Goal: Information Seeking & Learning: Check status

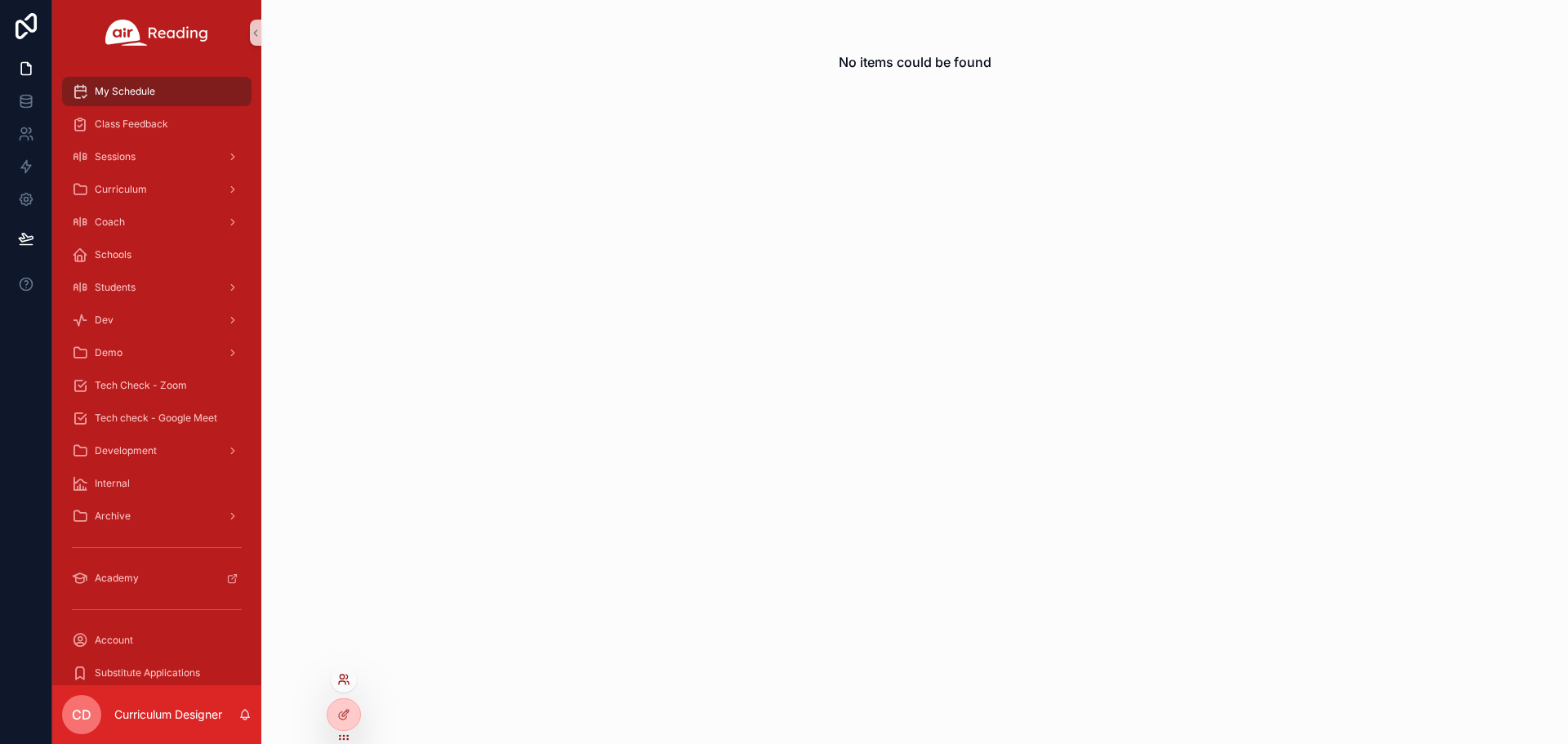
click at [339, 683] on icon at bounding box center [344, 680] width 13 height 13
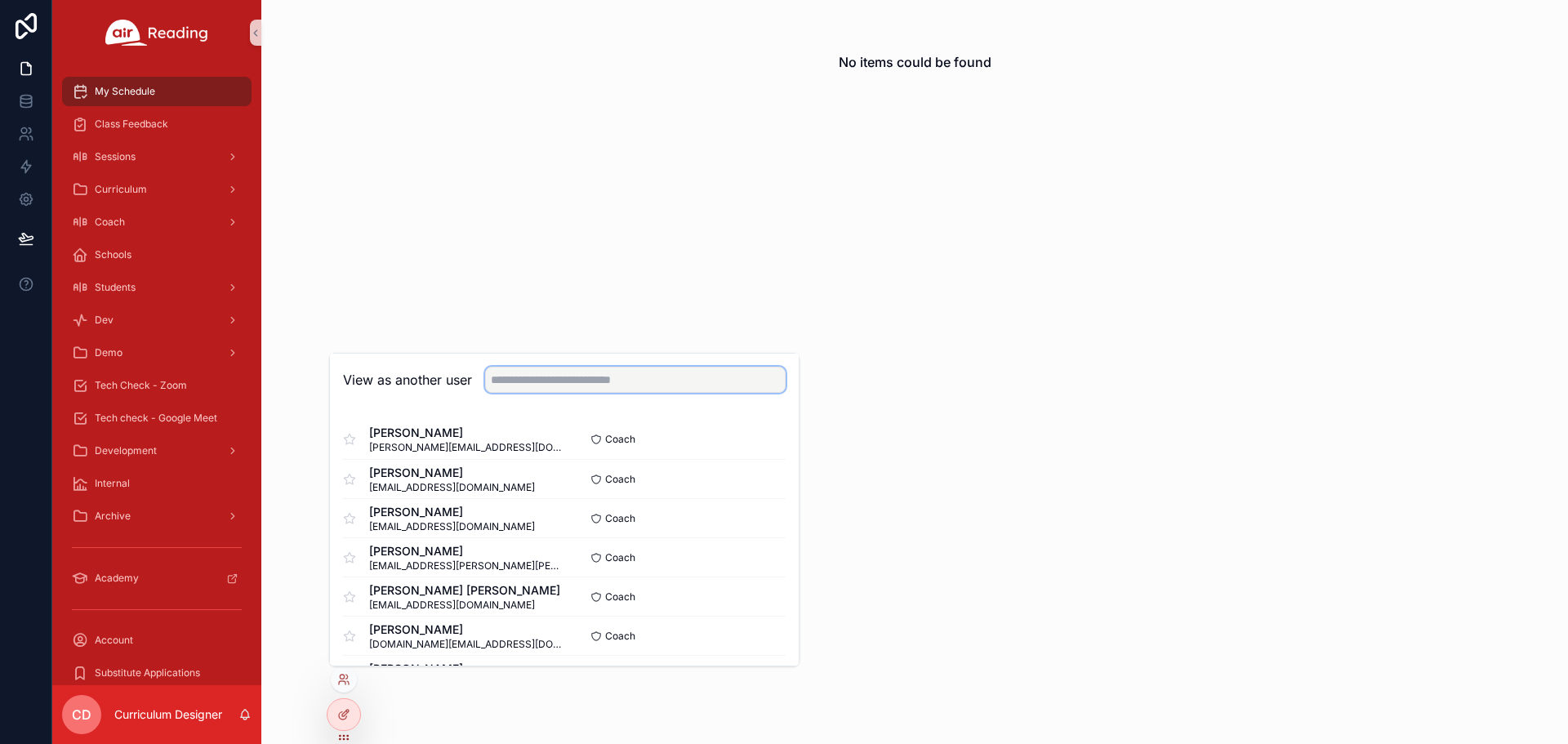
click at [540, 387] on input "text" at bounding box center [636, 380] width 301 height 26
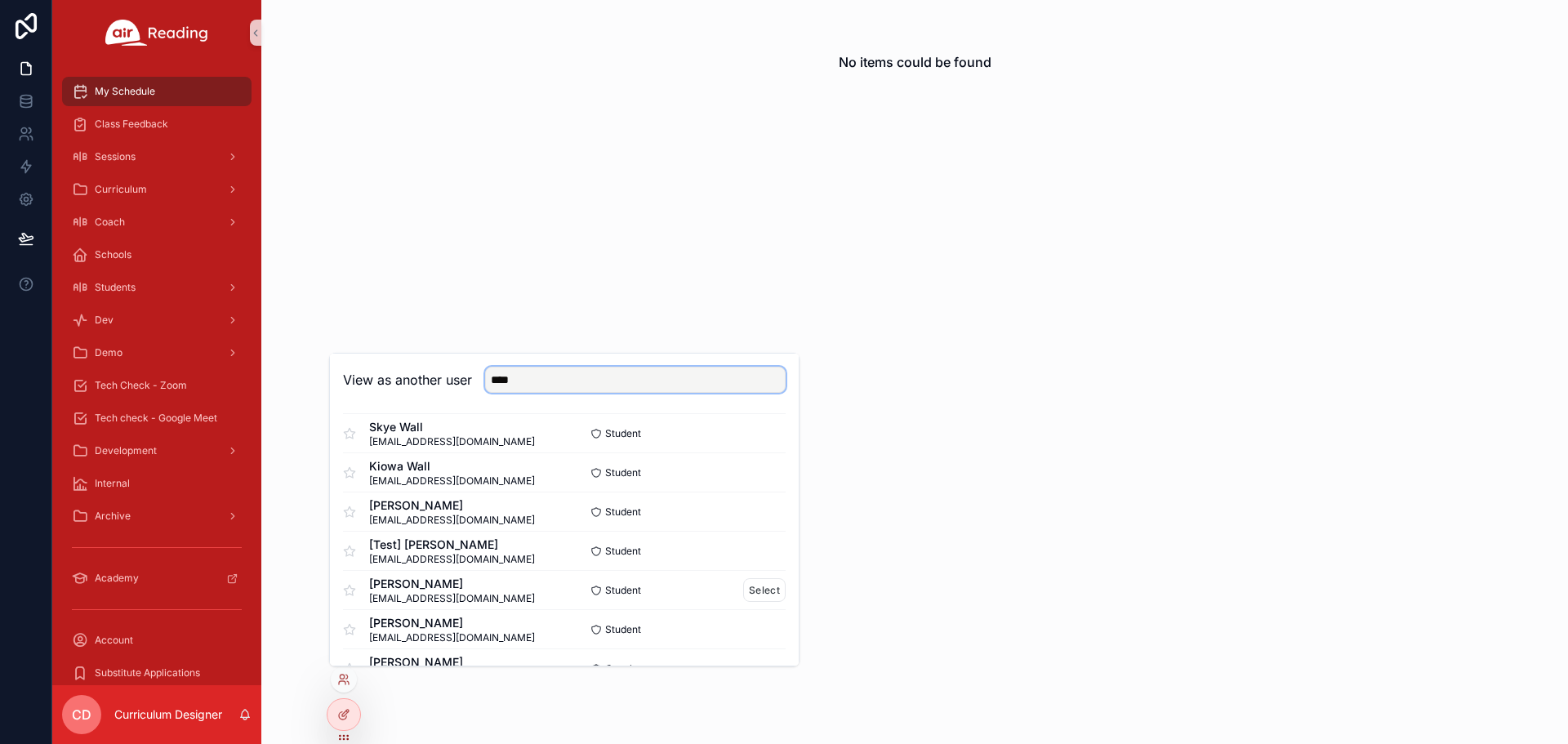
scroll to position [245, 0]
type input "****"
click at [763, 587] on button "Select" at bounding box center [764, 586] width 43 height 24
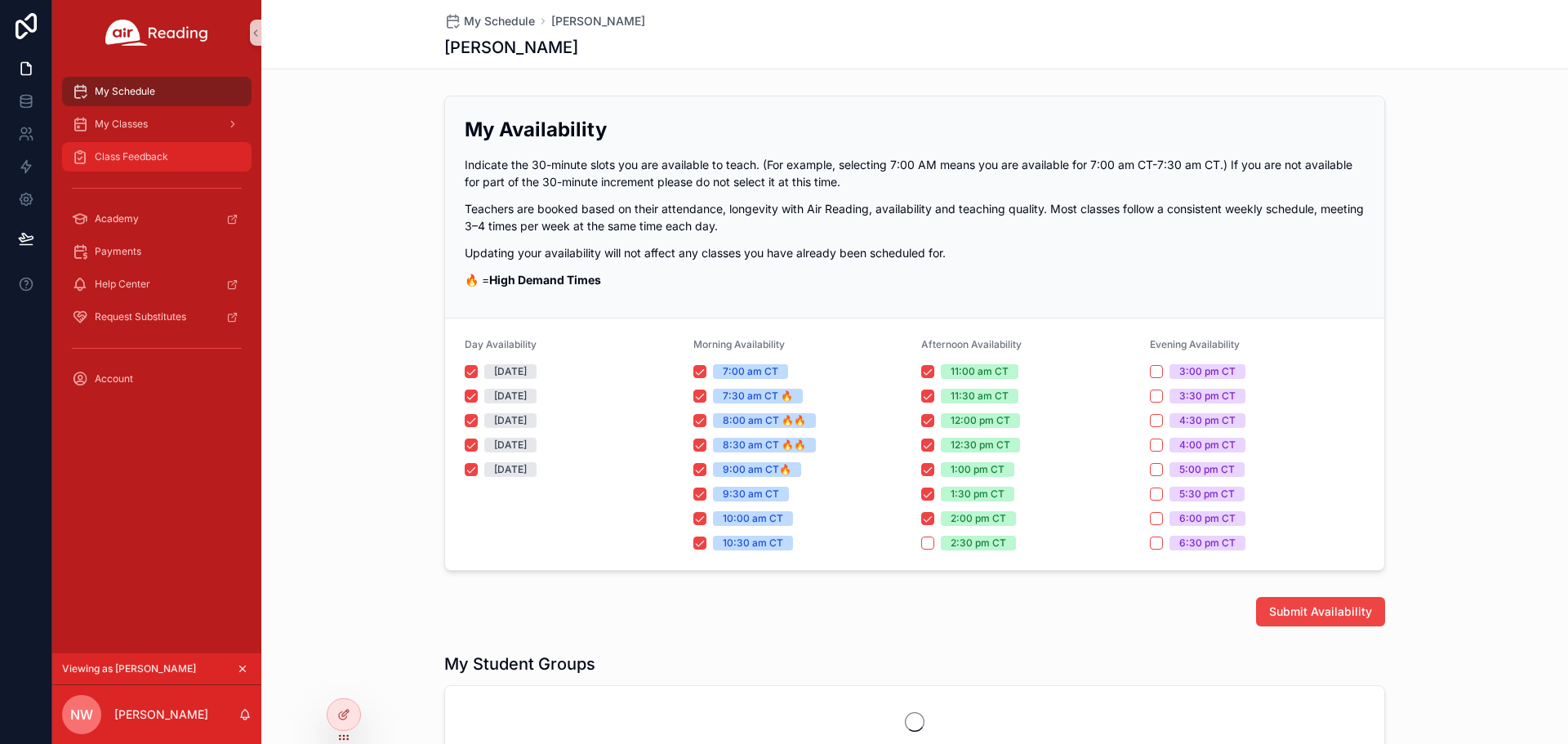
click at [104, 154] on span "Class Feedback" at bounding box center [131, 157] width 74 height 13
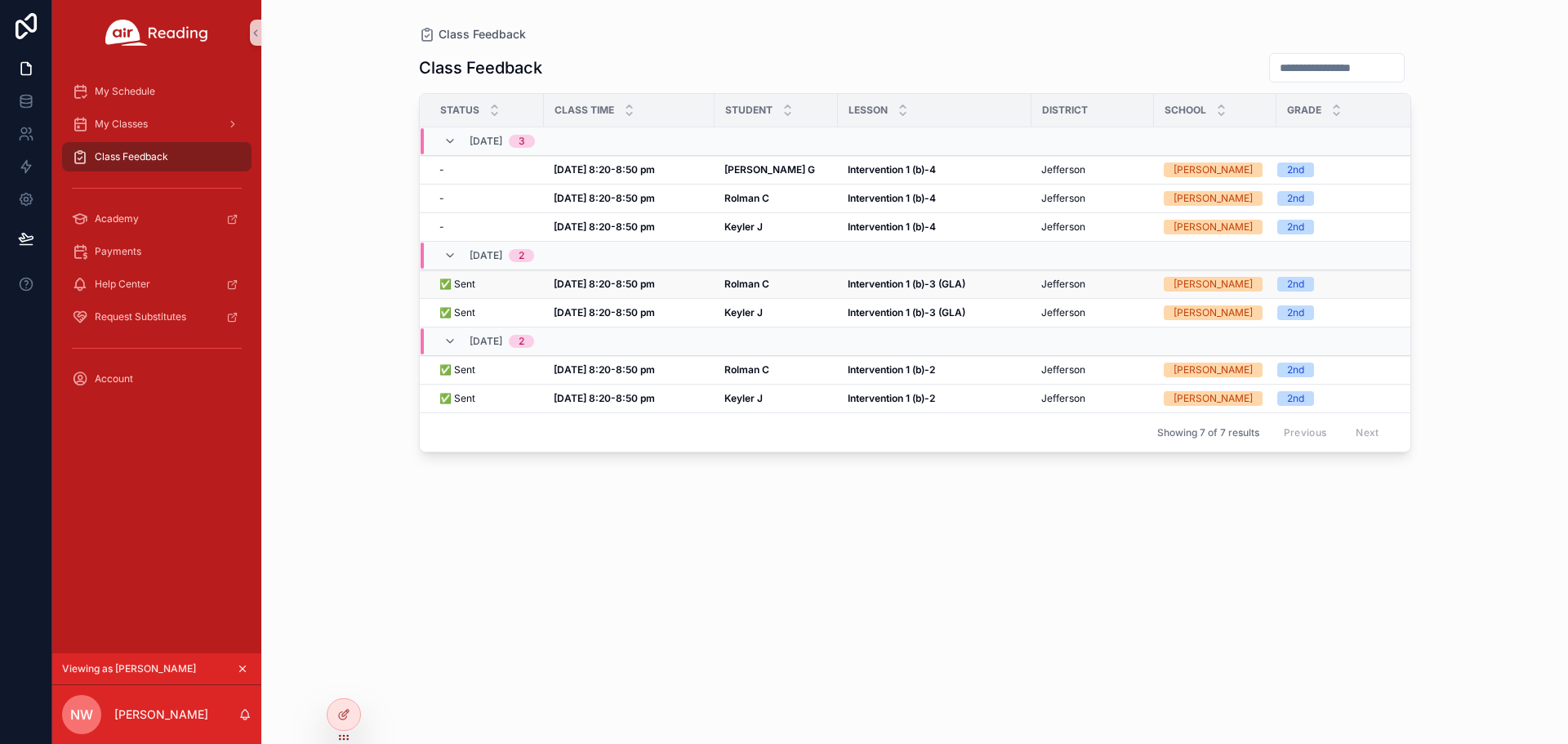
click at [629, 286] on strong "[DATE] 8:20-8:50 pm" at bounding box center [604, 284] width 101 height 12
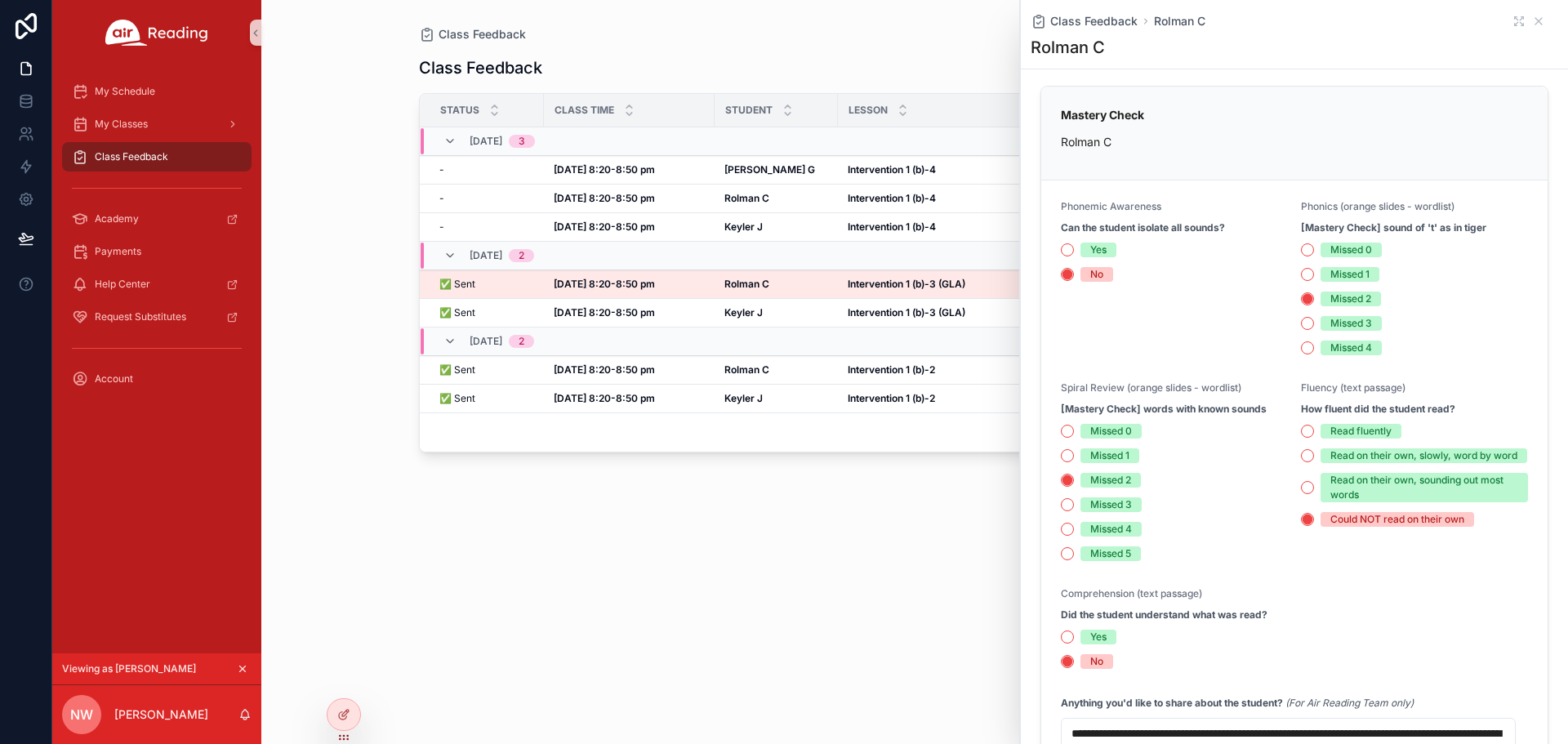
scroll to position [735, 0]
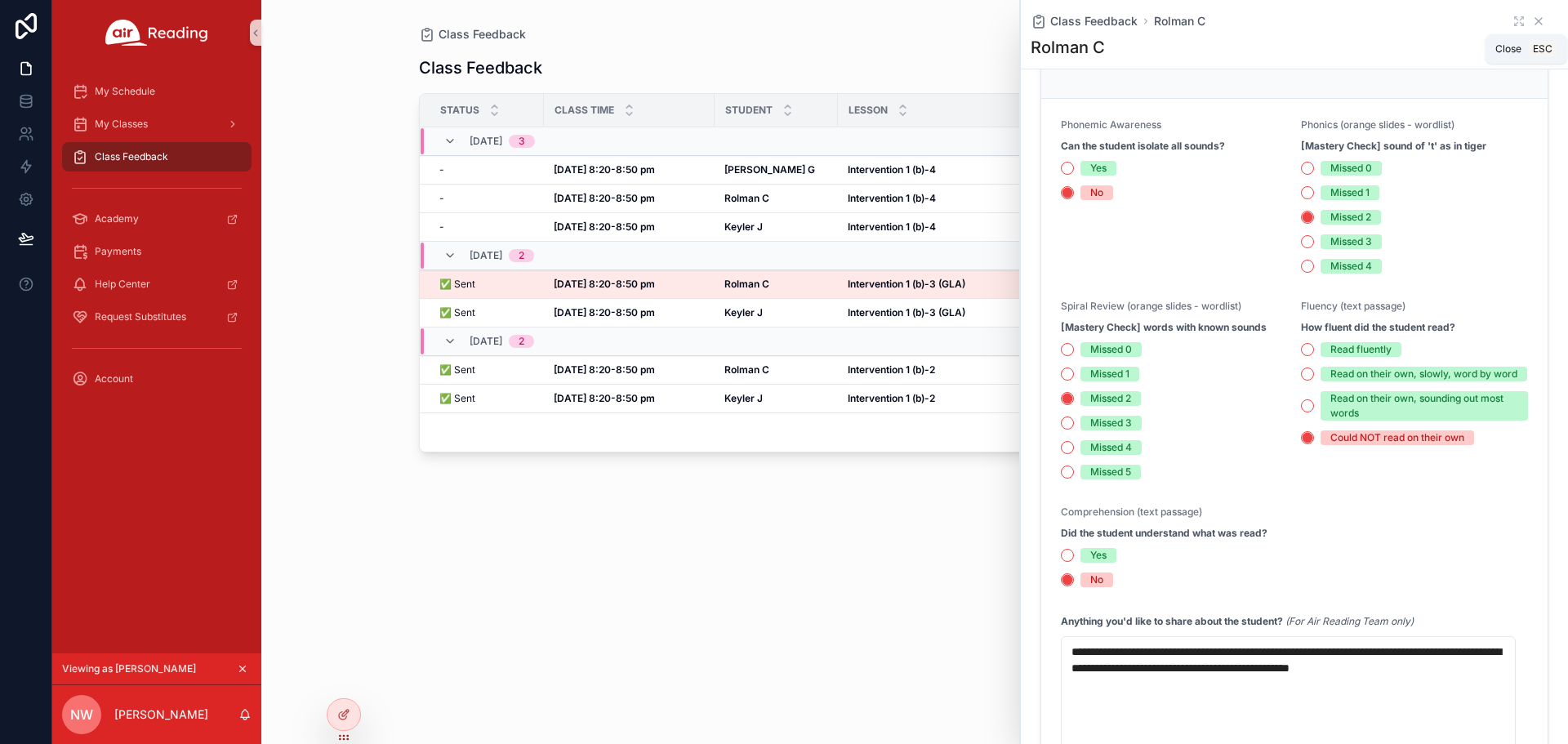
click at [1532, 22] on icon "scrollable content" at bounding box center [1539, 22] width 13 height 13
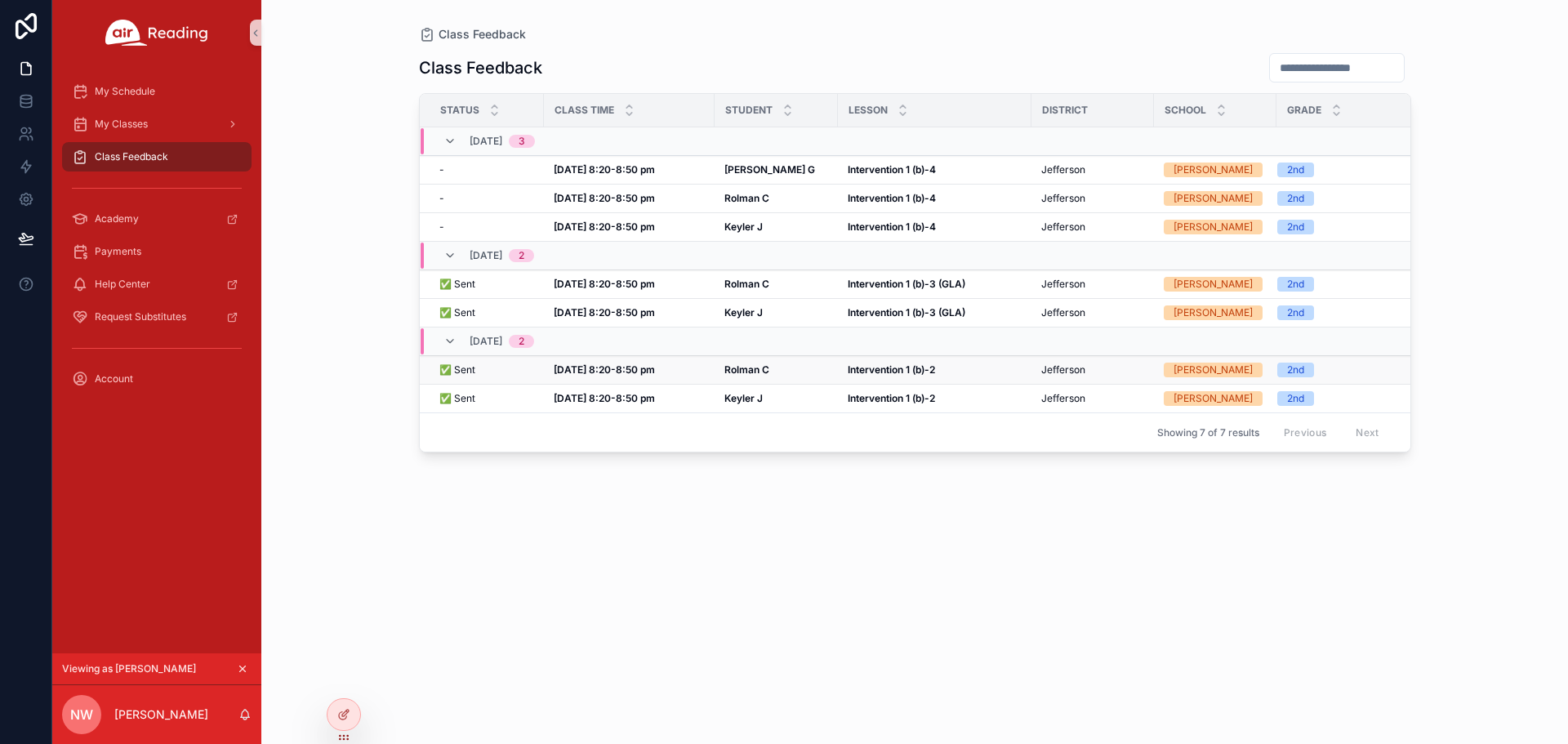
click at [583, 373] on strong "[DATE] 8:20-8:50 pm" at bounding box center [604, 369] width 101 height 12
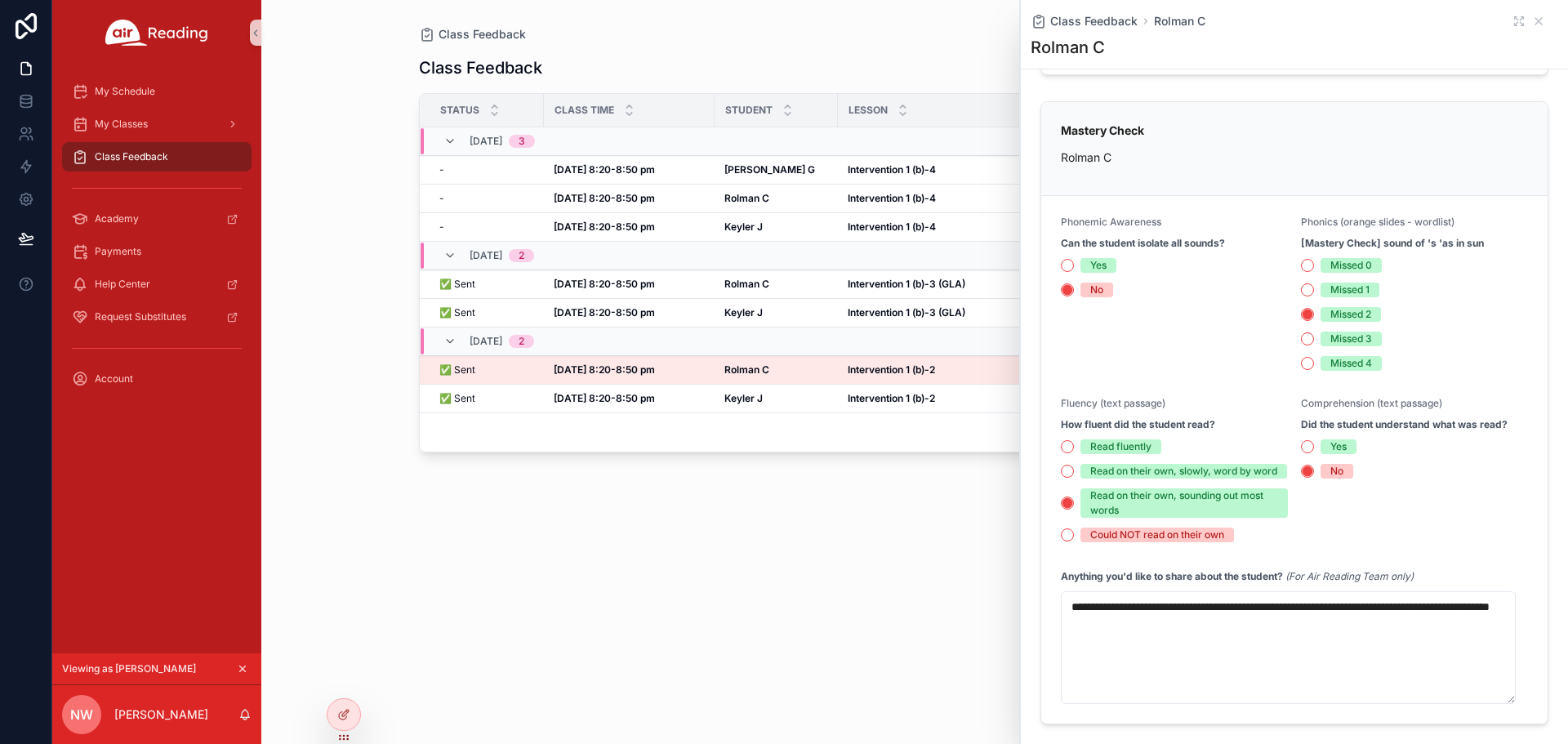
scroll to position [245, 0]
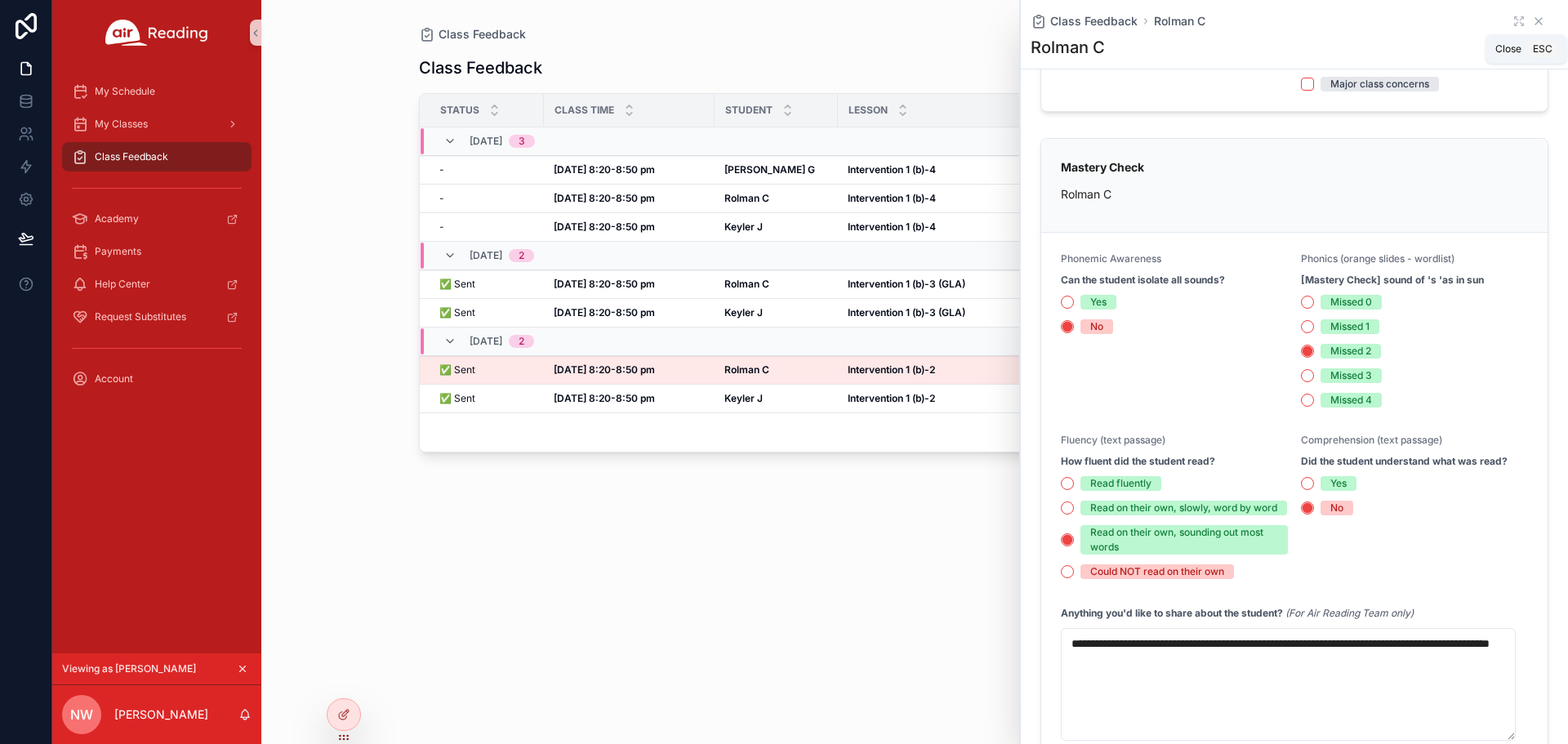
click at [1532, 18] on icon "scrollable content" at bounding box center [1539, 22] width 13 height 13
